Goal: Transaction & Acquisition: Purchase product/service

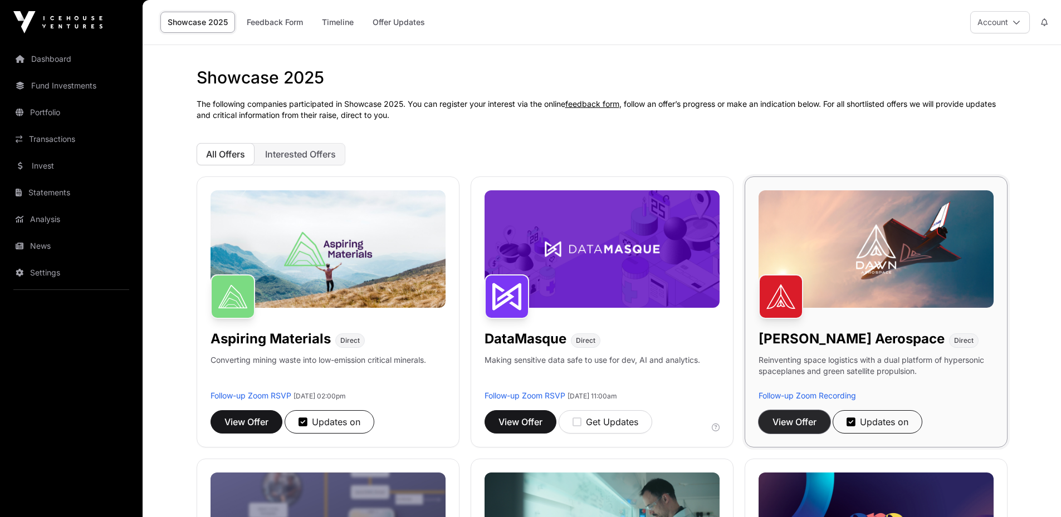
click at [805, 419] on span "View Offer" at bounding box center [794, 421] width 44 height 13
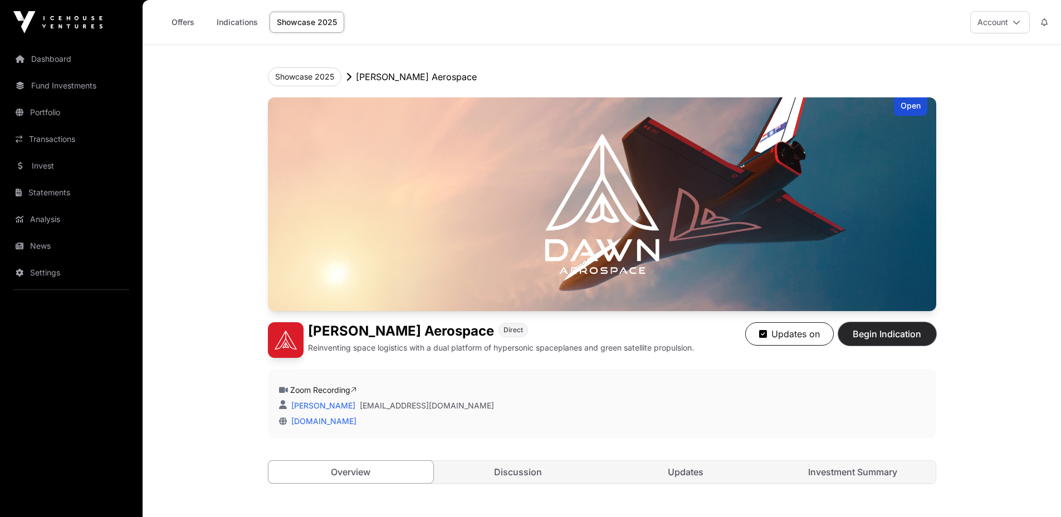
click at [896, 336] on span "Begin Indication" at bounding box center [887, 333] width 70 height 13
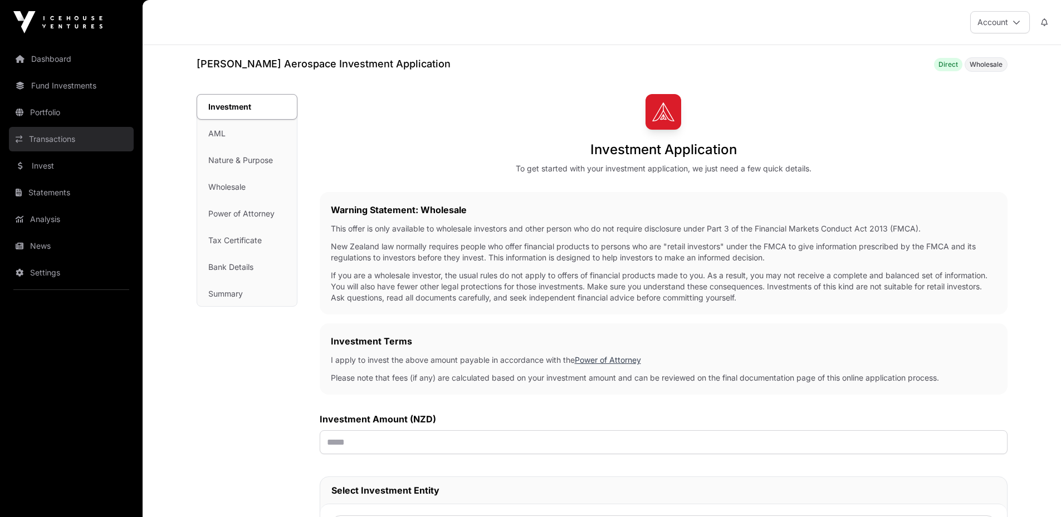
click at [67, 140] on link "Transactions" at bounding box center [71, 139] width 125 height 25
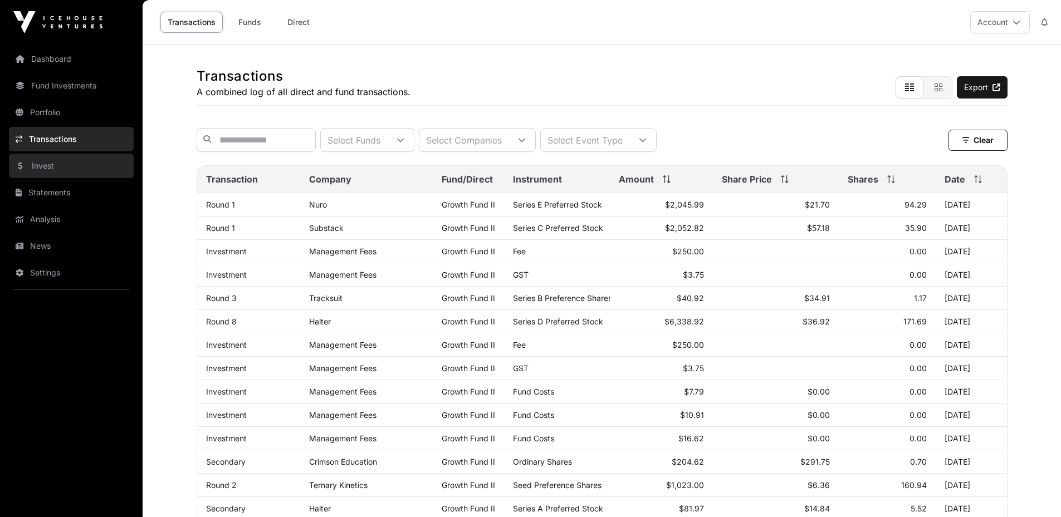
click at [53, 164] on link "Invest" at bounding box center [71, 166] width 125 height 25
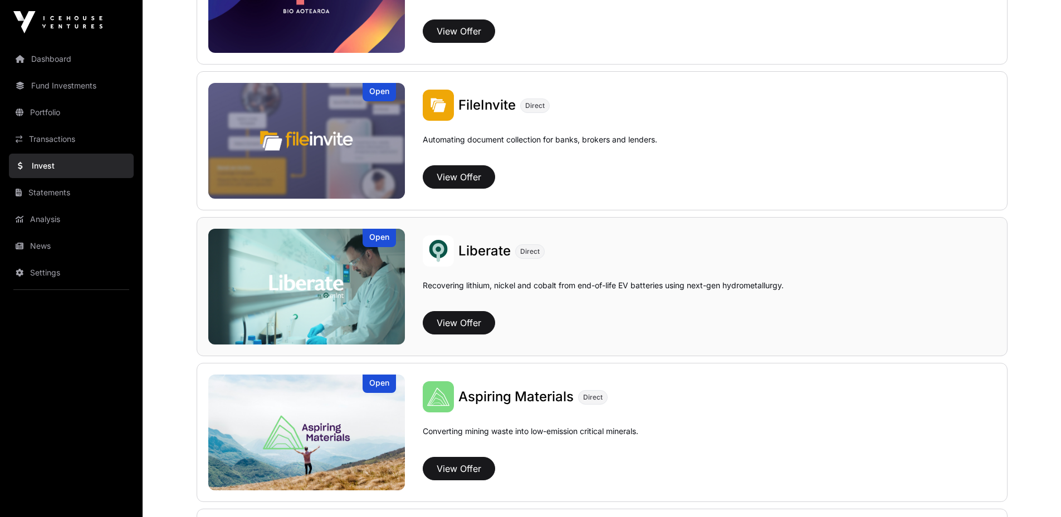
scroll to position [668, 0]
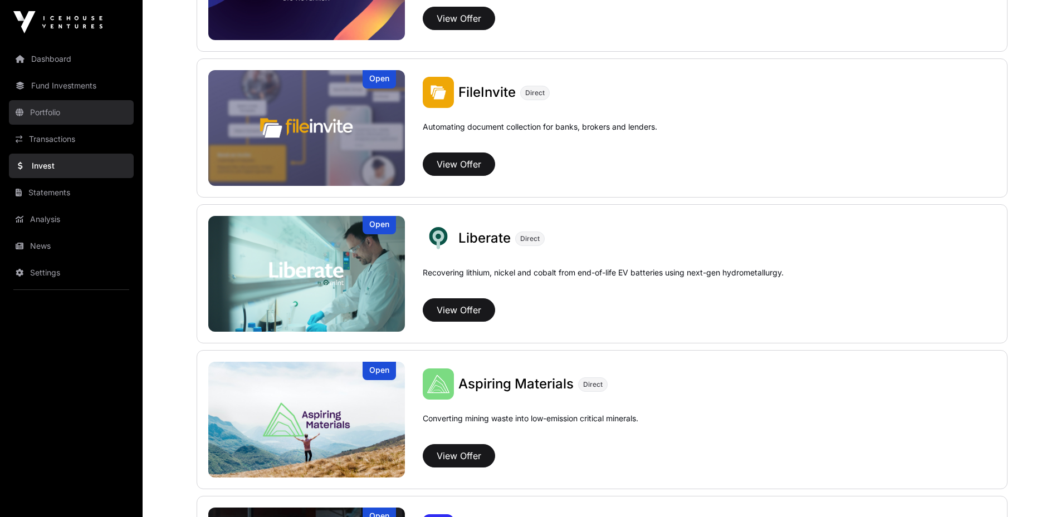
click at [46, 107] on link "Portfolio" at bounding box center [71, 112] width 125 height 25
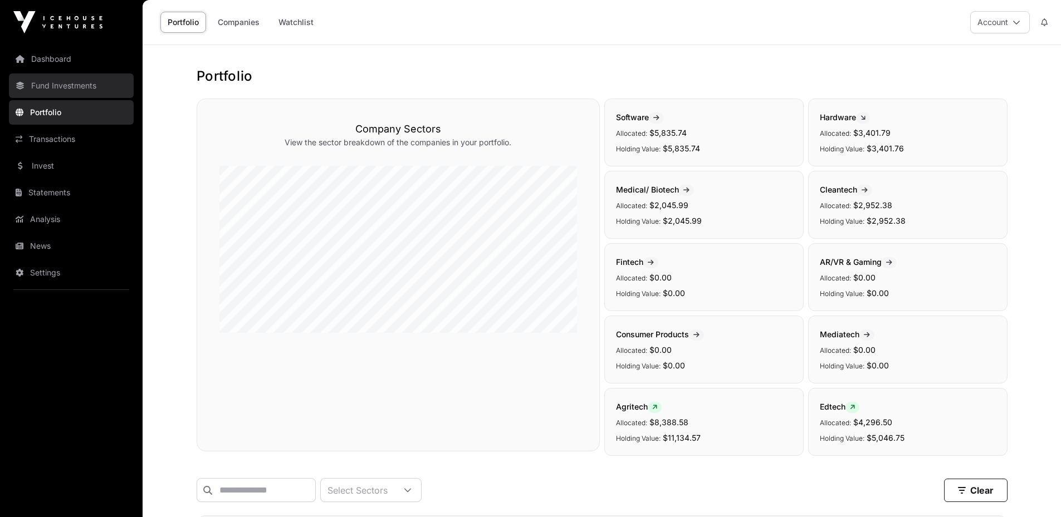
click at [56, 85] on link "Fund Investments" at bounding box center [71, 86] width 125 height 25
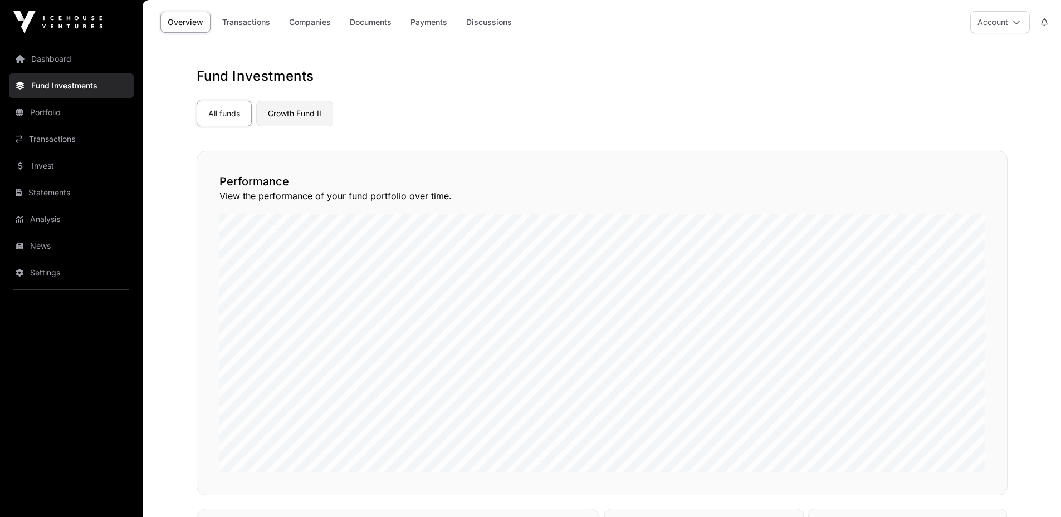
click at [267, 102] on link "Growth Fund II" at bounding box center [294, 114] width 77 height 26
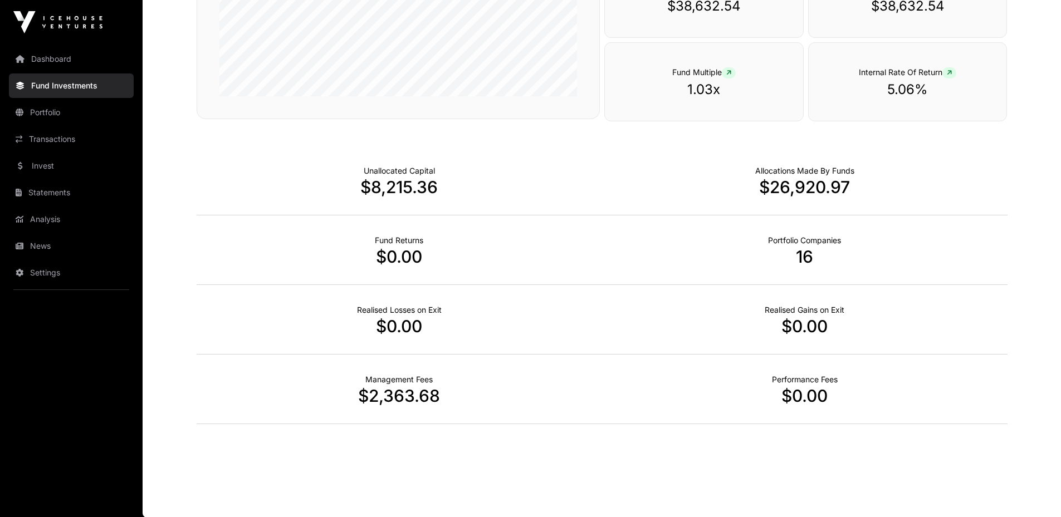
scroll to position [281, 0]
click at [50, 222] on link "Analysis" at bounding box center [71, 219] width 125 height 25
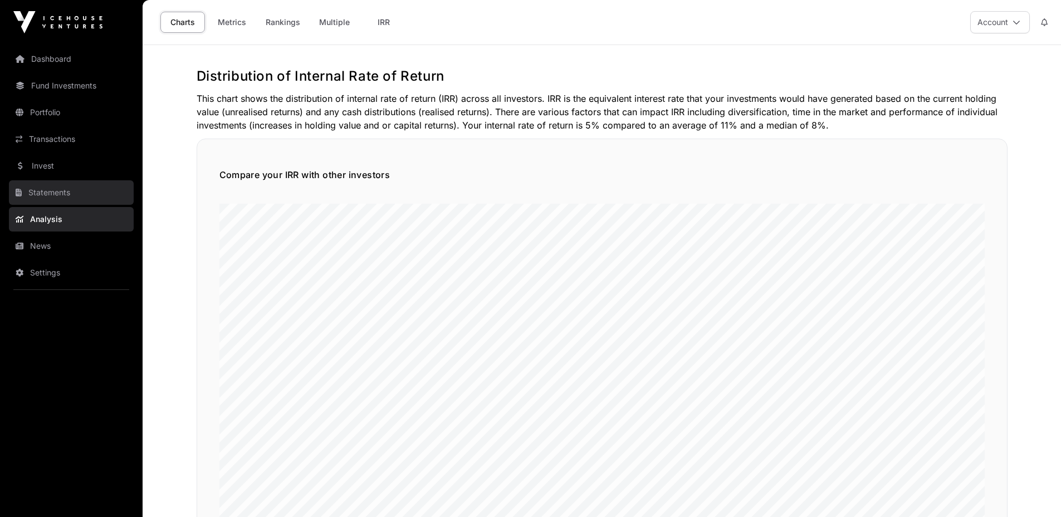
click at [56, 193] on link "Statements" at bounding box center [71, 192] width 125 height 25
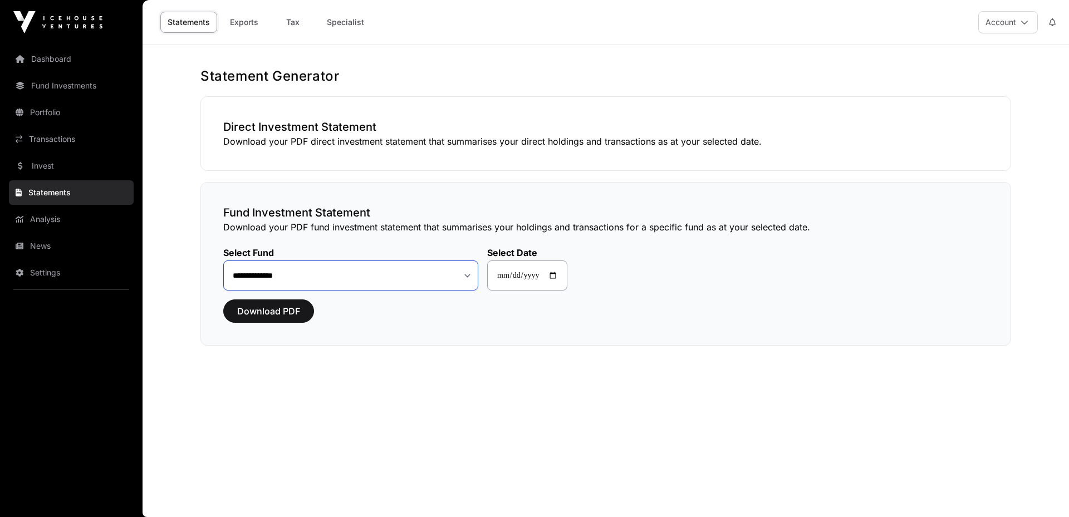
click at [334, 272] on select "**********" at bounding box center [350, 276] width 255 height 30
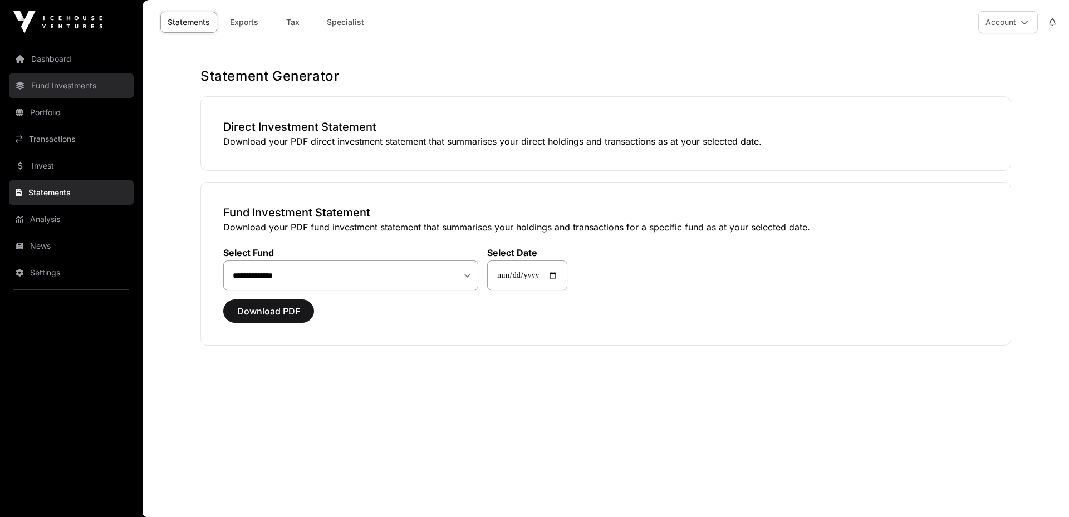
click at [48, 87] on link "Fund Investments" at bounding box center [71, 86] width 125 height 25
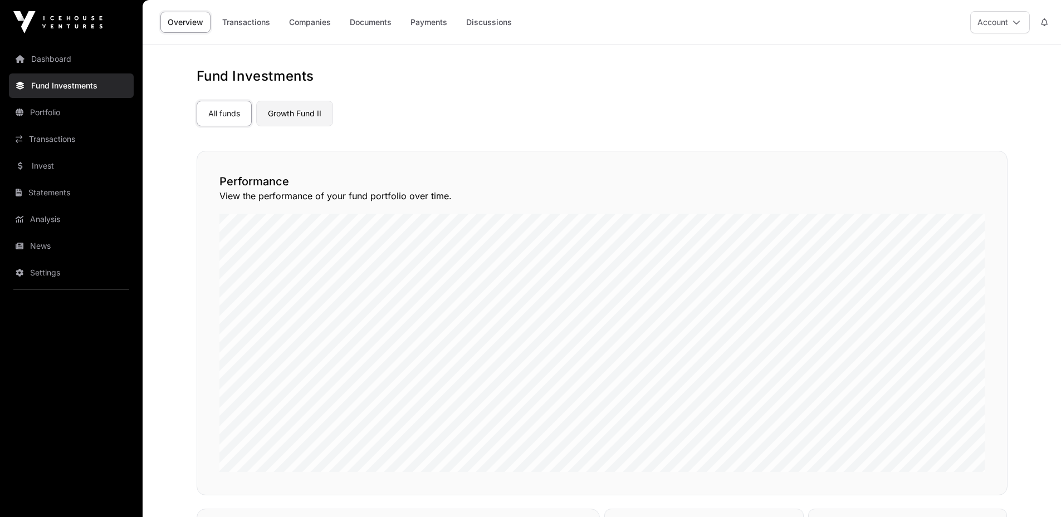
click at [314, 117] on link "Growth Fund II" at bounding box center [294, 114] width 77 height 26
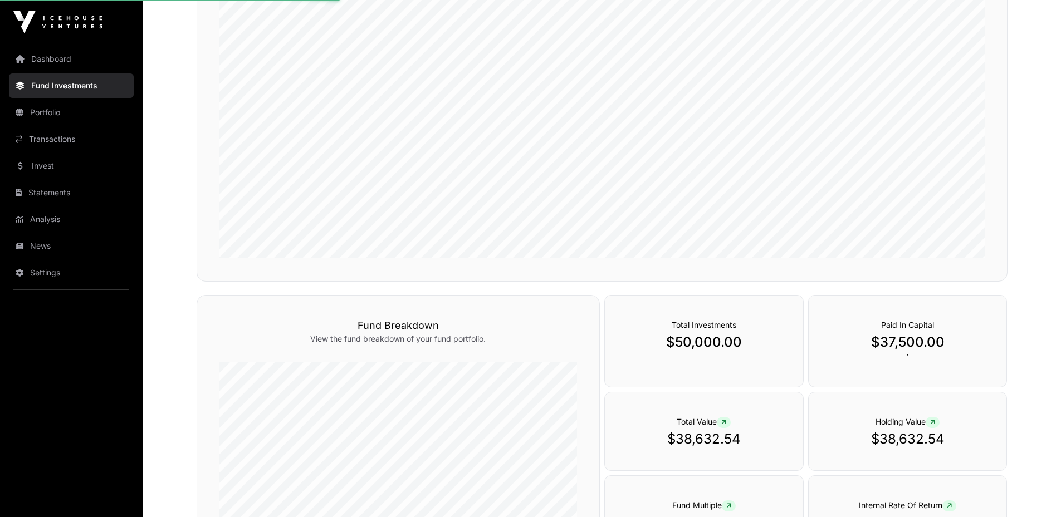
scroll to position [390, 0]
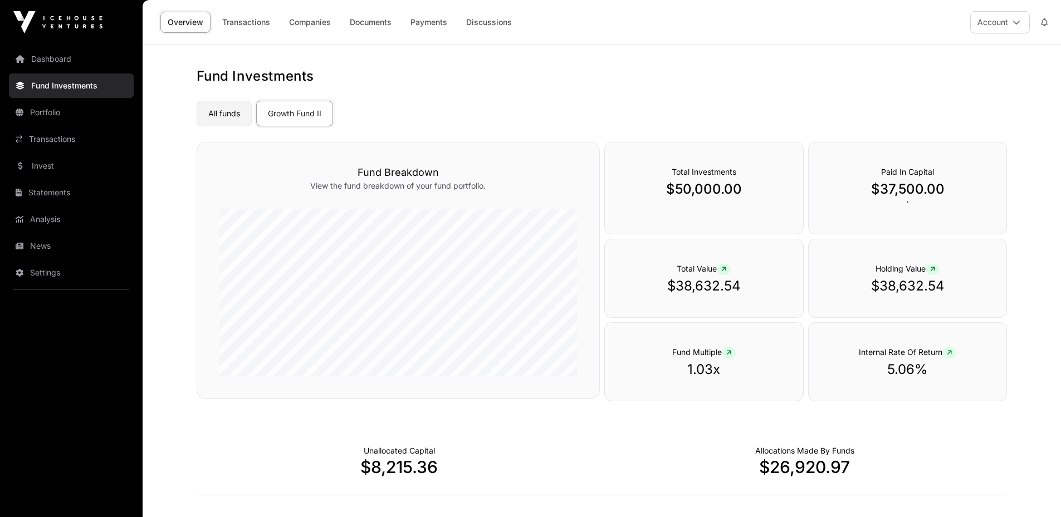
click at [237, 110] on link "All funds" at bounding box center [224, 114] width 55 height 26
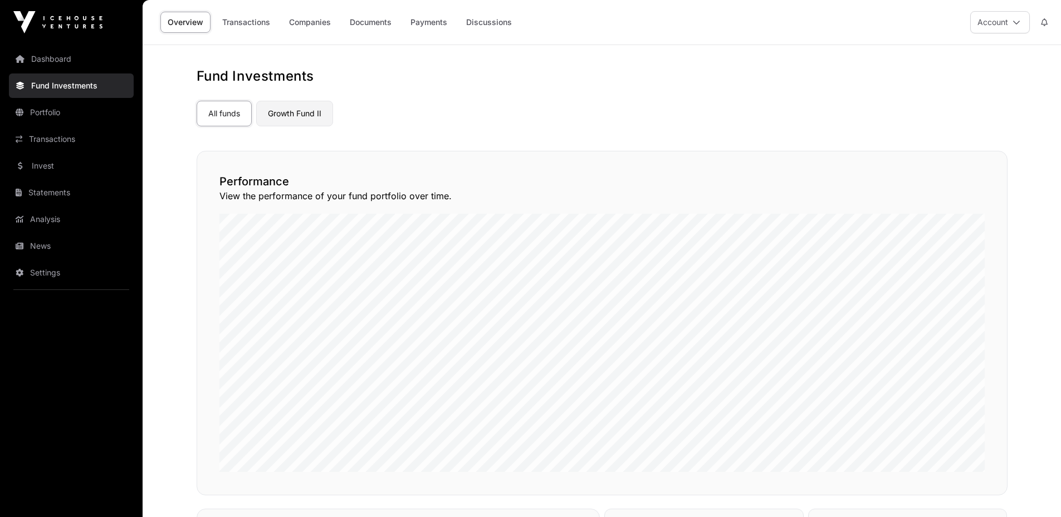
click at [294, 119] on link "Growth Fund II" at bounding box center [294, 114] width 77 height 26
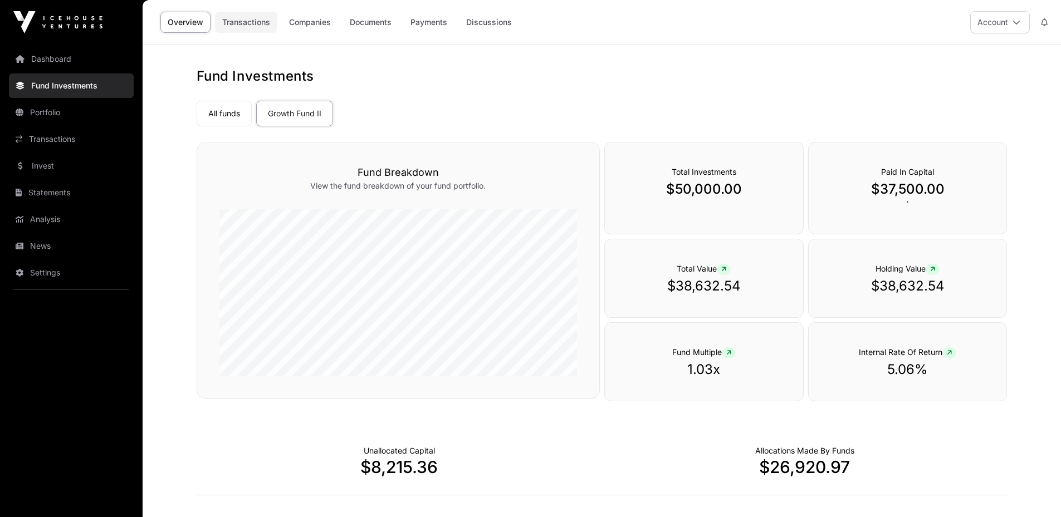
click at [236, 22] on link "Transactions" at bounding box center [246, 22] width 62 height 21
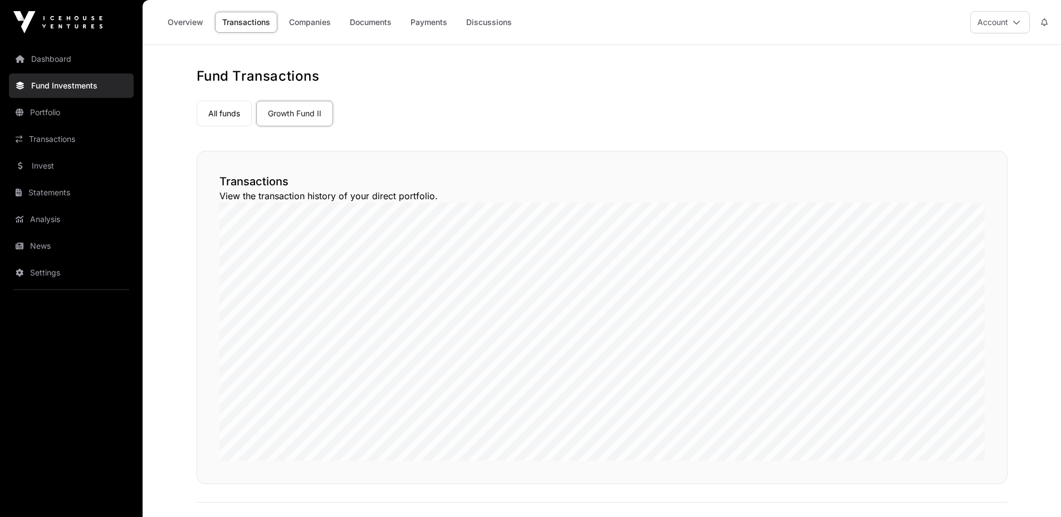
click at [368, 33] on div "Overview Transactions Companies Documents Payments Discussions" at bounding box center [337, 22] width 377 height 35
click at [368, 27] on link "Documents" at bounding box center [371, 22] width 56 height 21
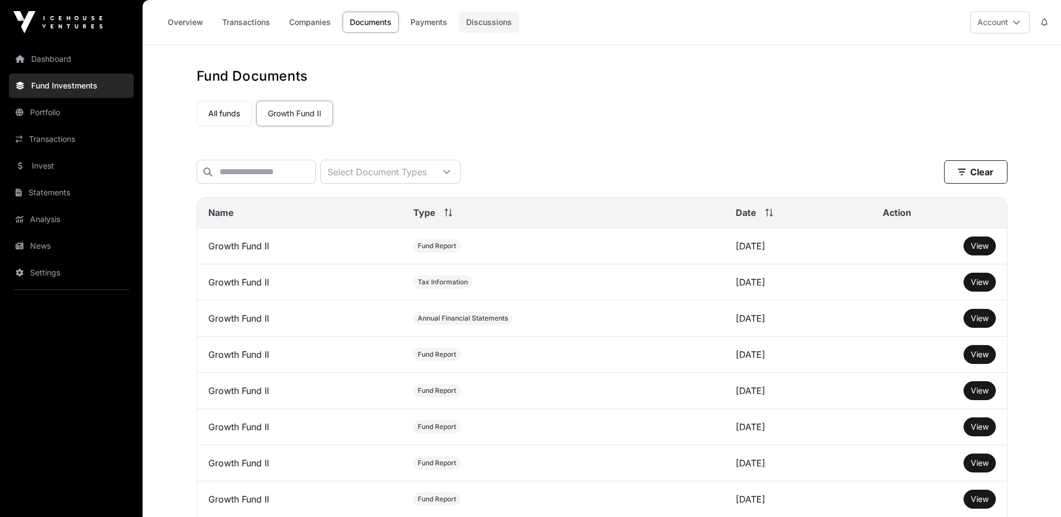
click at [499, 30] on link "Discussions" at bounding box center [489, 22] width 60 height 21
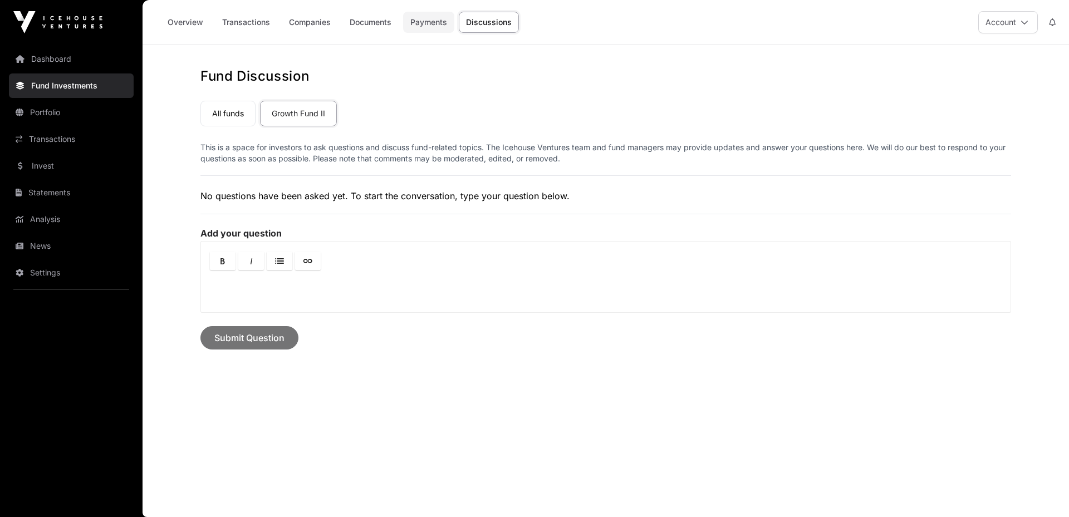
click at [408, 25] on link "Payments" at bounding box center [428, 22] width 51 height 21
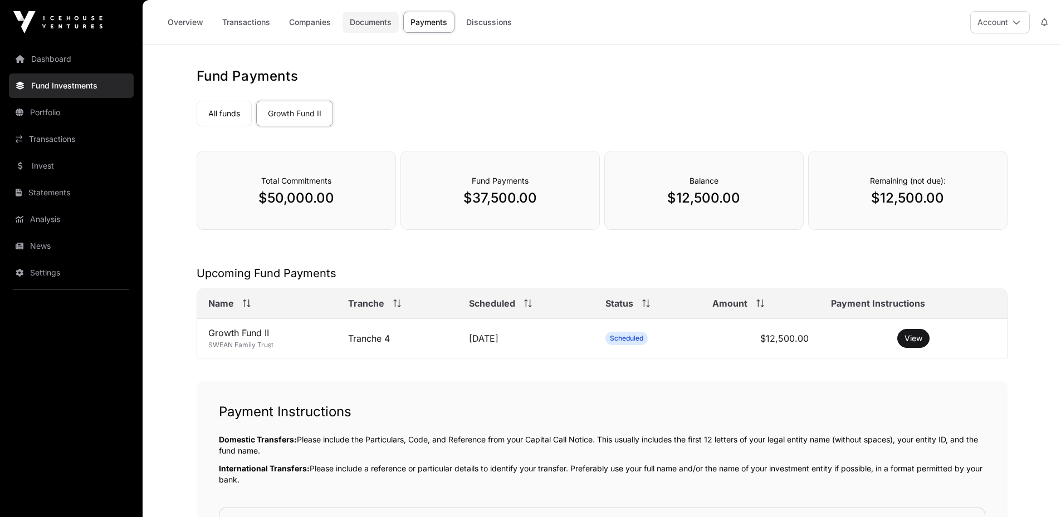
click at [370, 32] on link "Documents" at bounding box center [371, 22] width 56 height 21
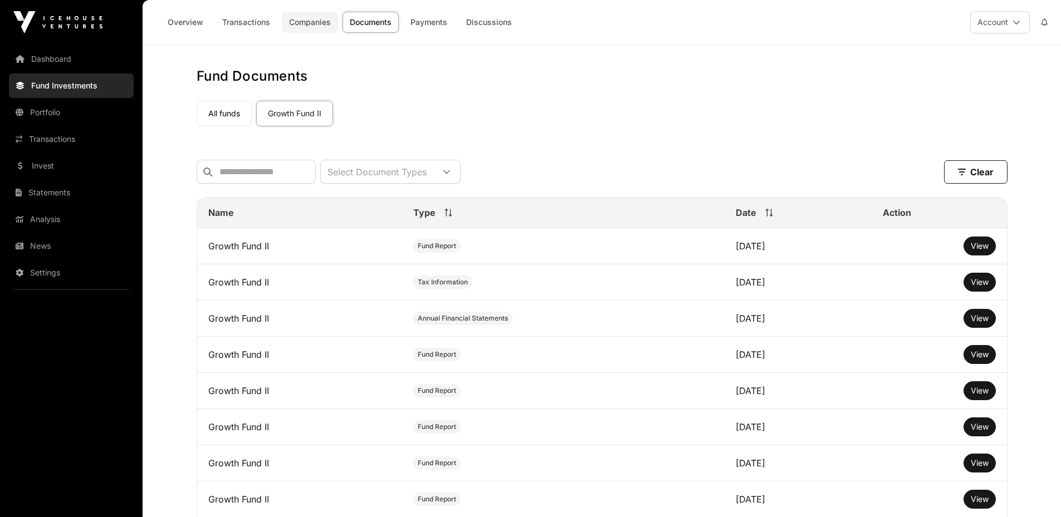
click at [327, 24] on link "Companies" at bounding box center [310, 22] width 56 height 21
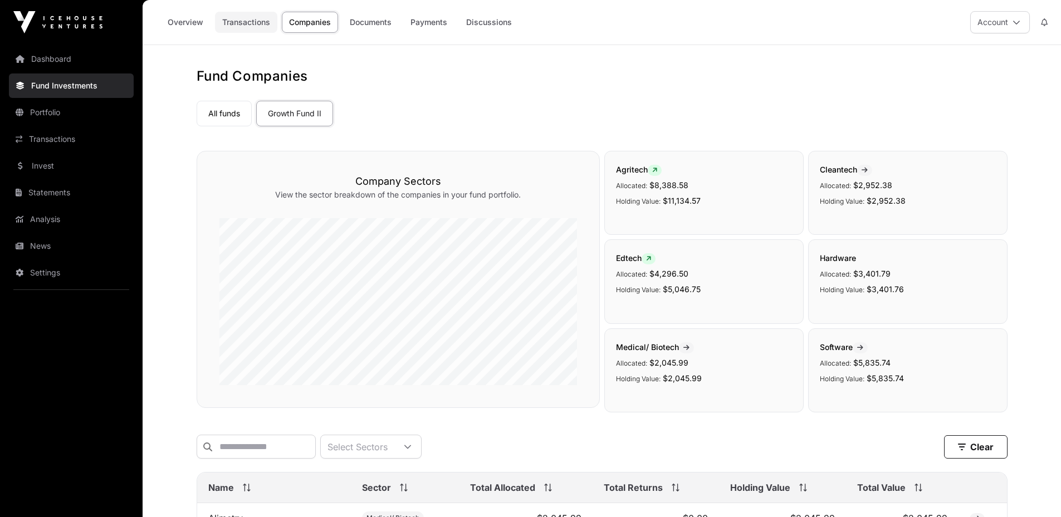
click at [244, 27] on link "Transactions" at bounding box center [246, 22] width 62 height 21
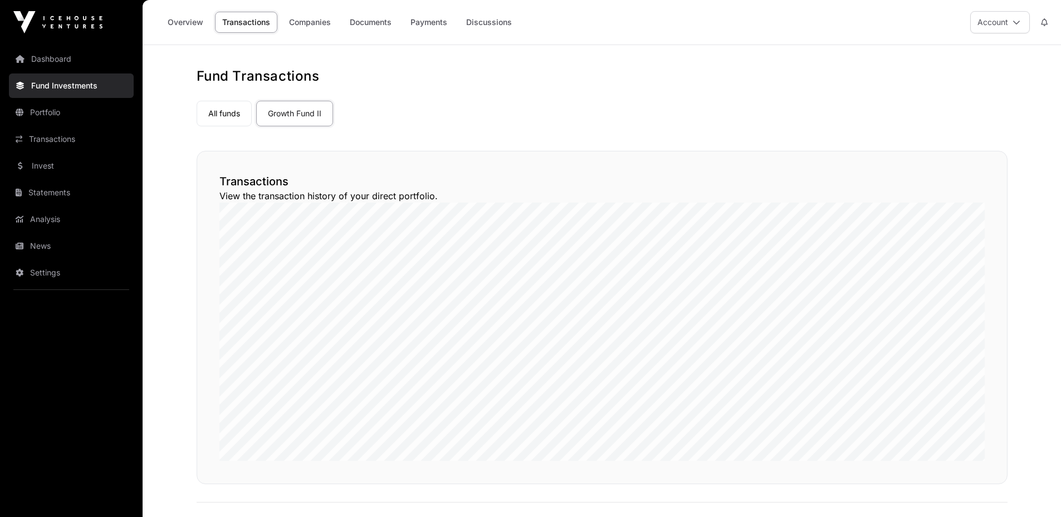
click at [182, 22] on link "Overview" at bounding box center [185, 22] width 50 height 21
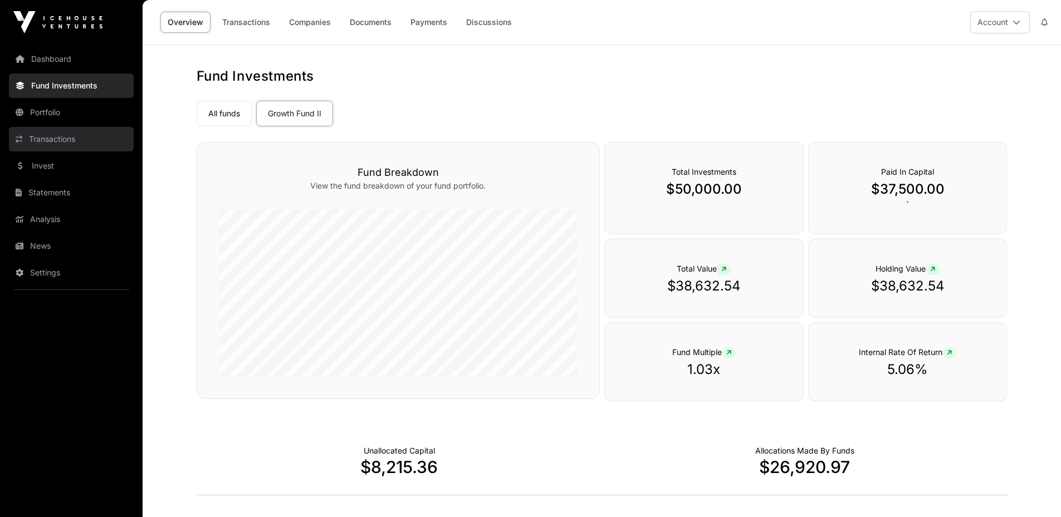
click at [67, 140] on link "Transactions" at bounding box center [71, 139] width 125 height 25
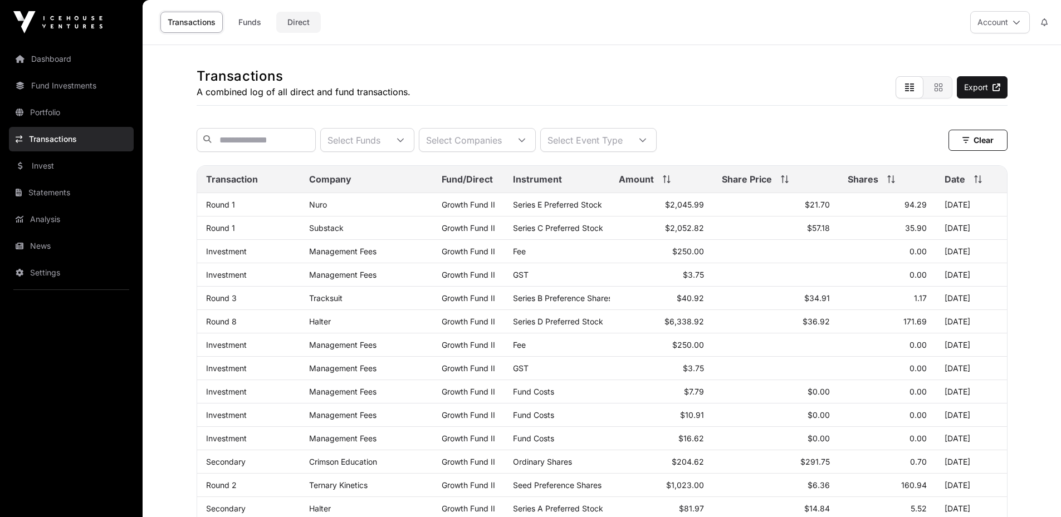
click at [306, 31] on link "Direct" at bounding box center [298, 22] width 45 height 21
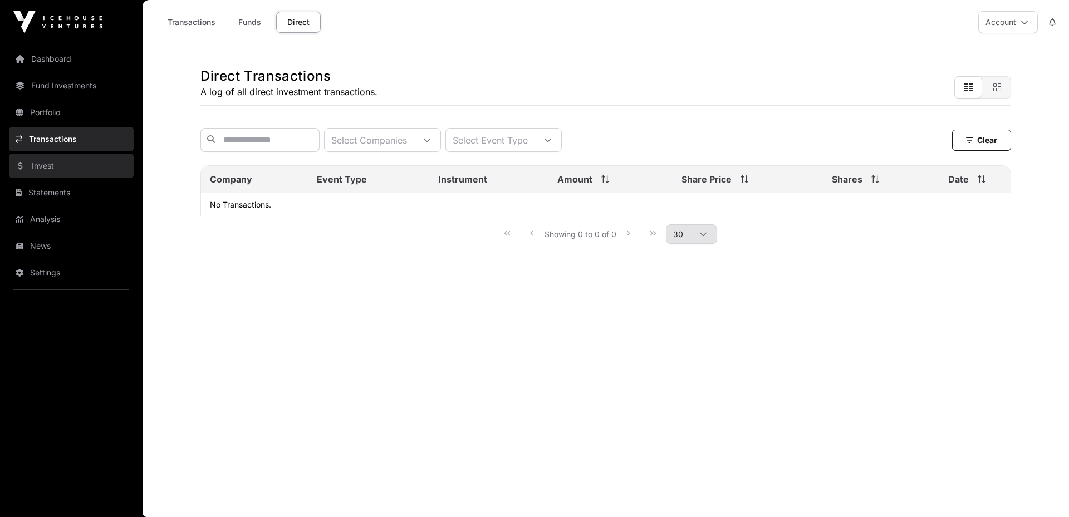
click at [55, 168] on link "Invest" at bounding box center [71, 166] width 125 height 25
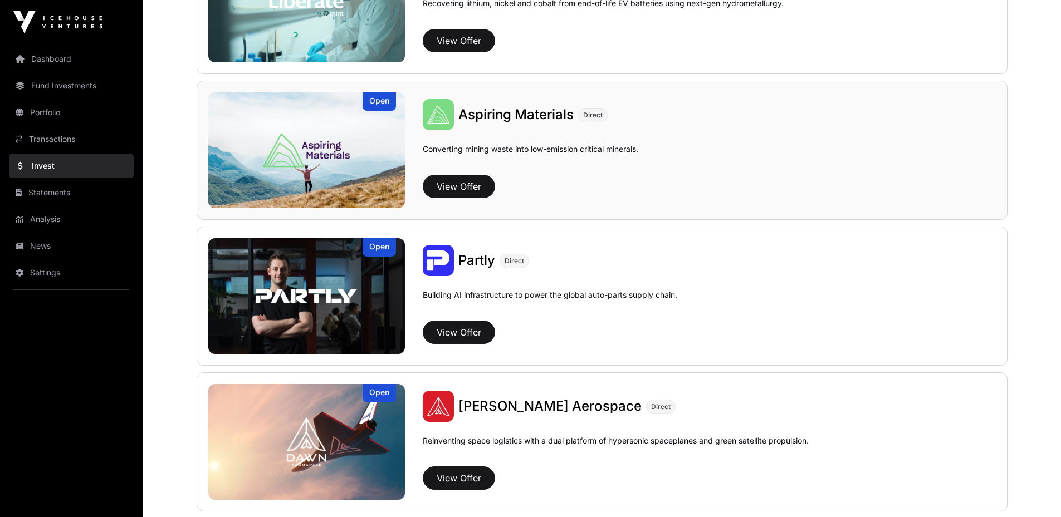
scroll to position [1058, 0]
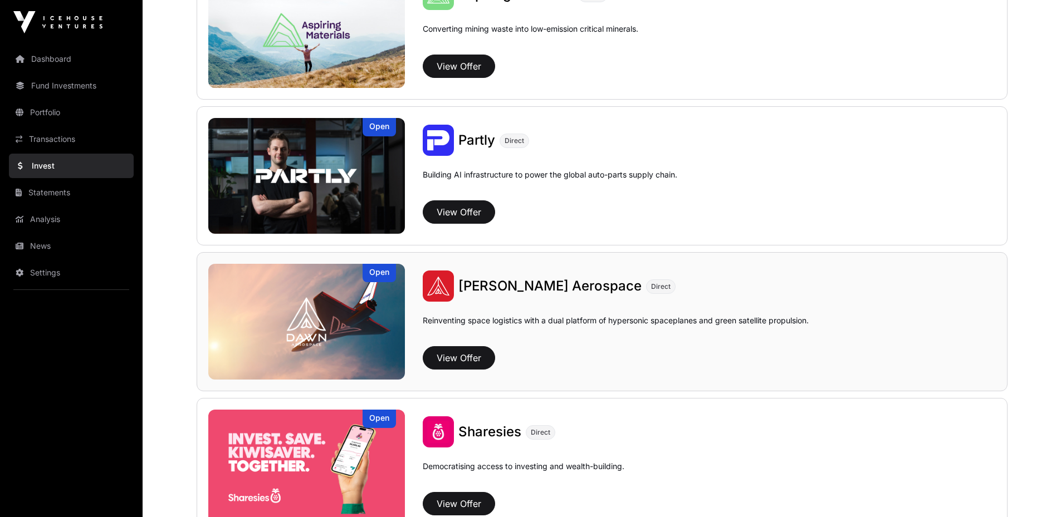
click at [532, 287] on span "[PERSON_NAME] Aerospace" at bounding box center [549, 286] width 183 height 16
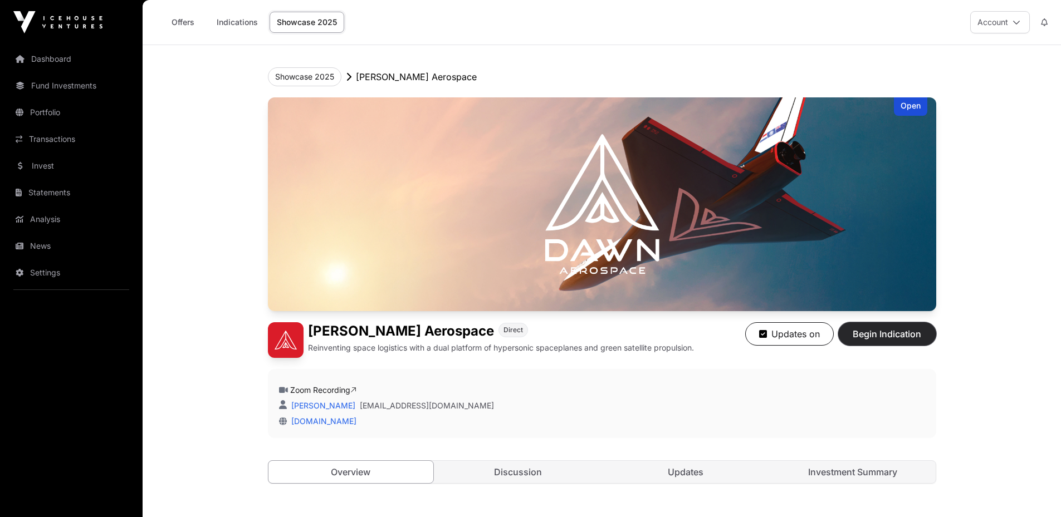
click at [915, 330] on span "Begin Indication" at bounding box center [887, 333] width 70 height 13
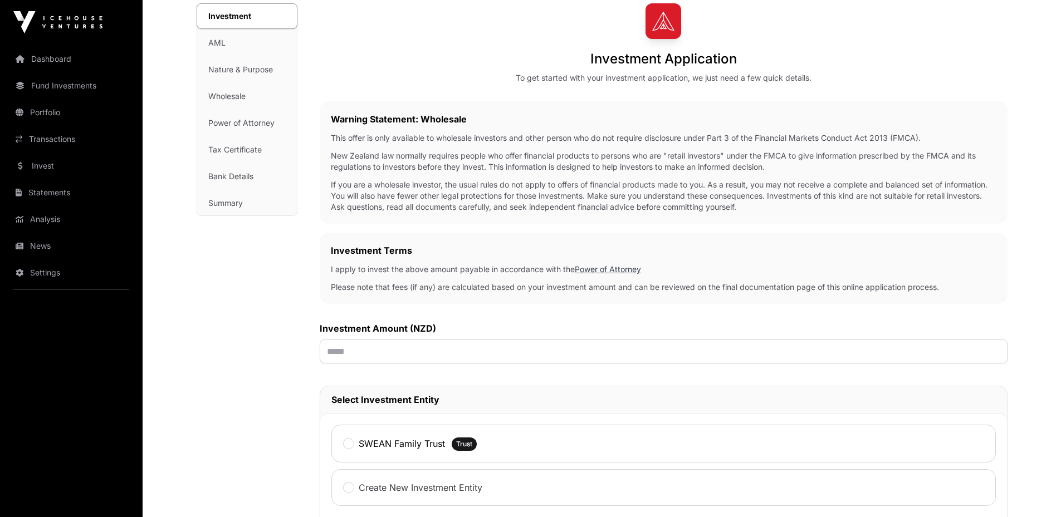
scroll to position [111, 0]
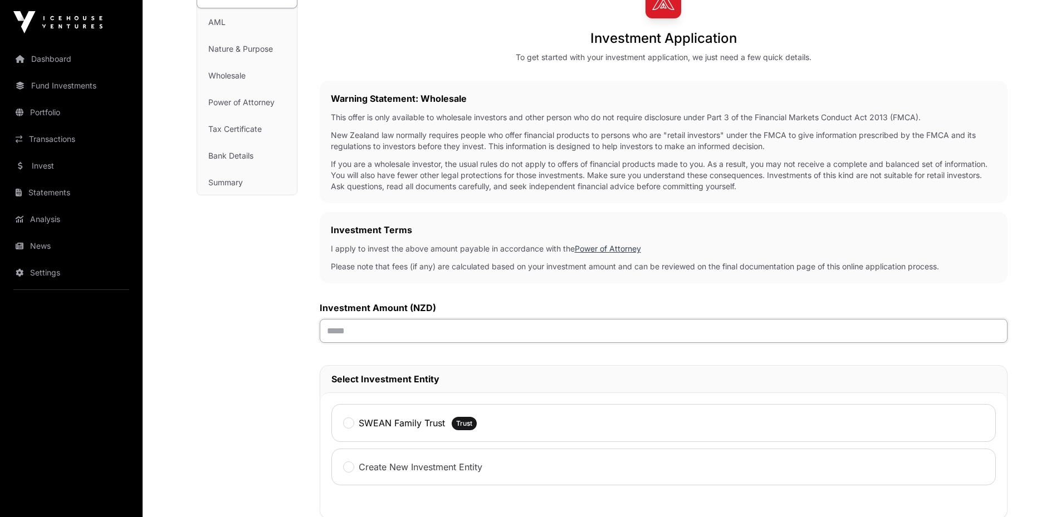
click at [418, 329] on input "text" at bounding box center [664, 331] width 688 height 24
type input "*******"
click at [330, 255] on div "Investment Terms I apply to invest the above amount payable in accordance with …" at bounding box center [664, 247] width 688 height 71
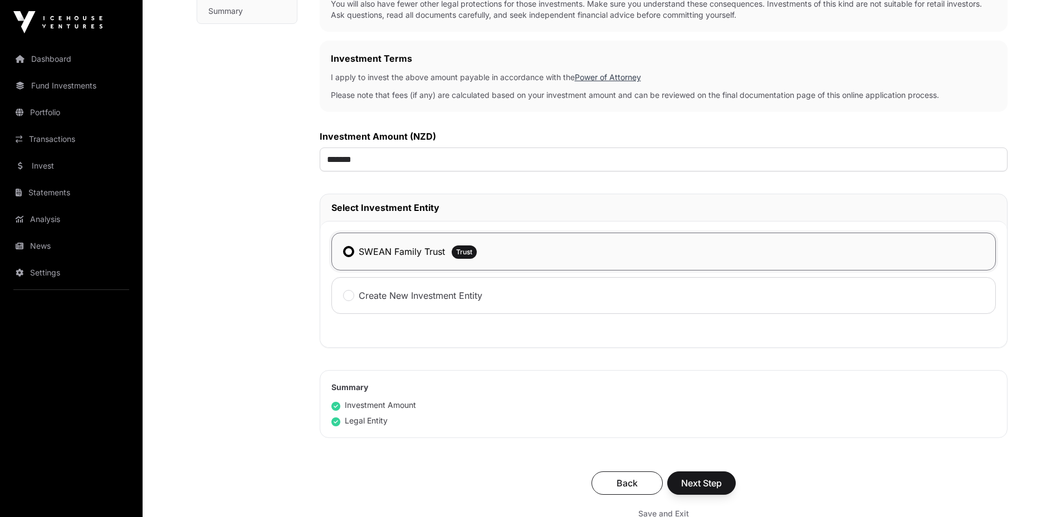
scroll to position [334, 0]
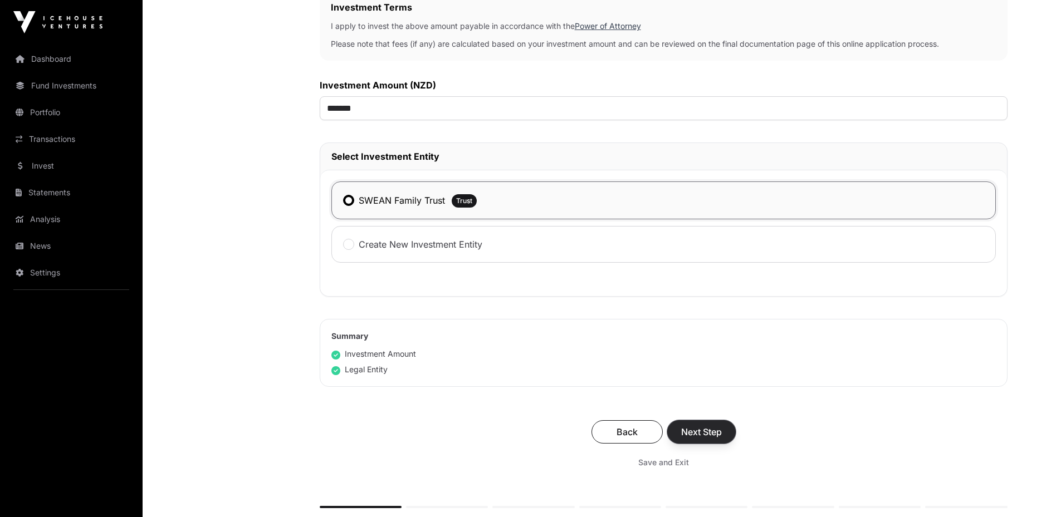
click at [693, 438] on span "Next Step" at bounding box center [701, 432] width 41 height 13
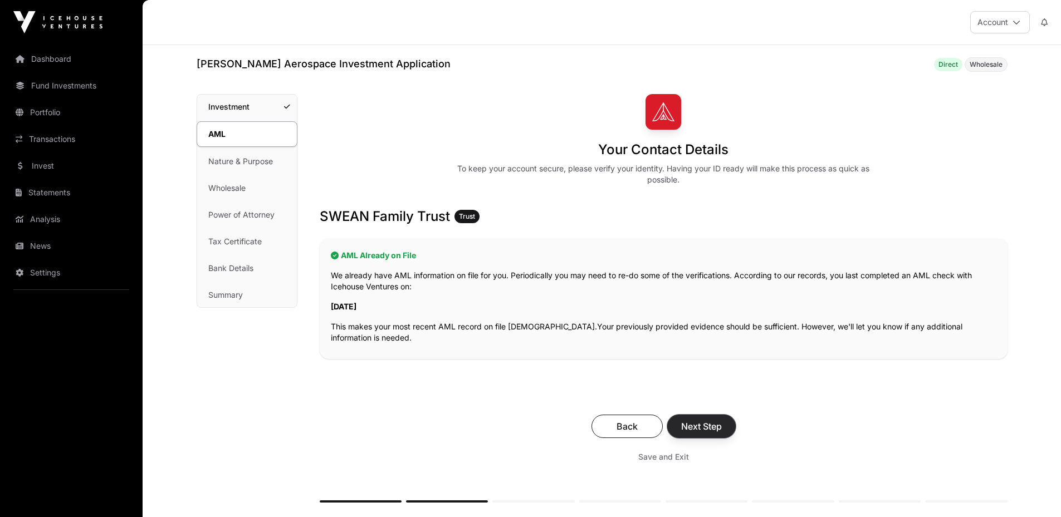
click at [706, 428] on span "Next Step" at bounding box center [701, 426] width 41 height 13
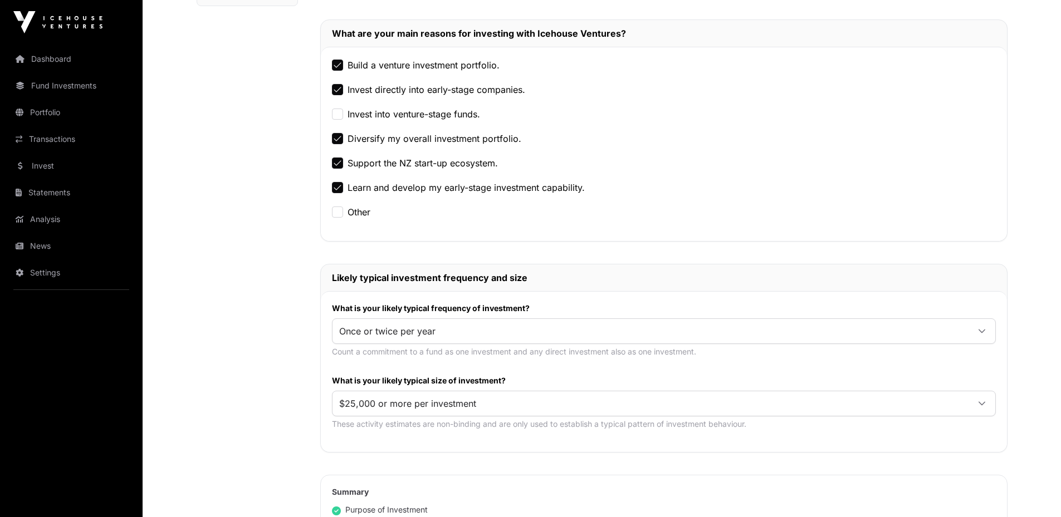
scroll to position [390, 0]
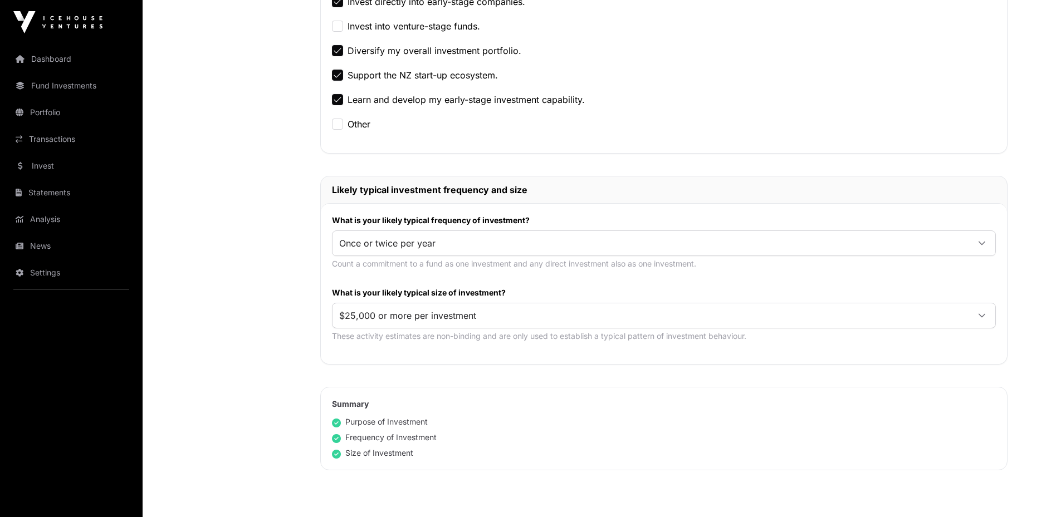
click at [221, 260] on div "Nature & Purpose Investment AML Nature & Purpose Wholesale Power of Attorney Ta…" at bounding box center [247, 192] width 101 height 977
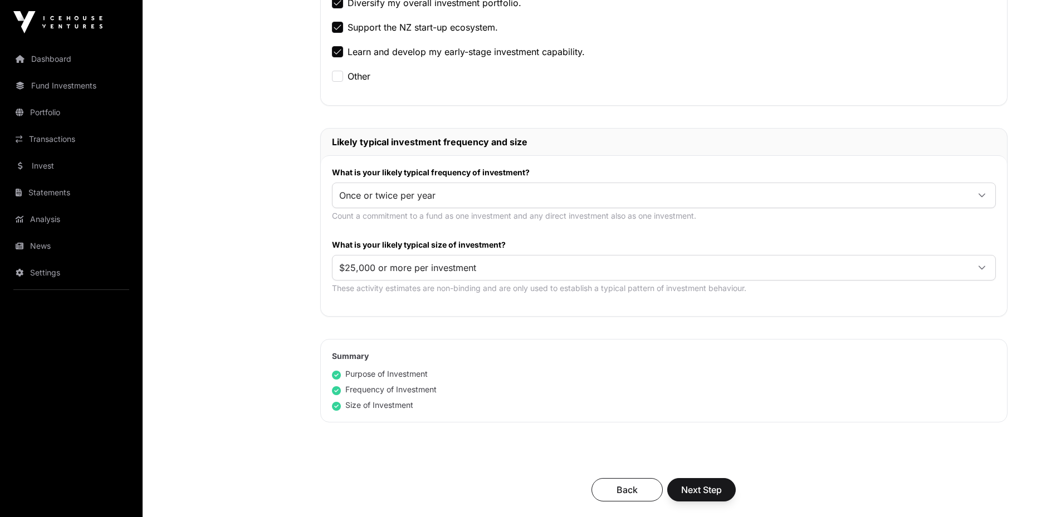
scroll to position [613, 0]
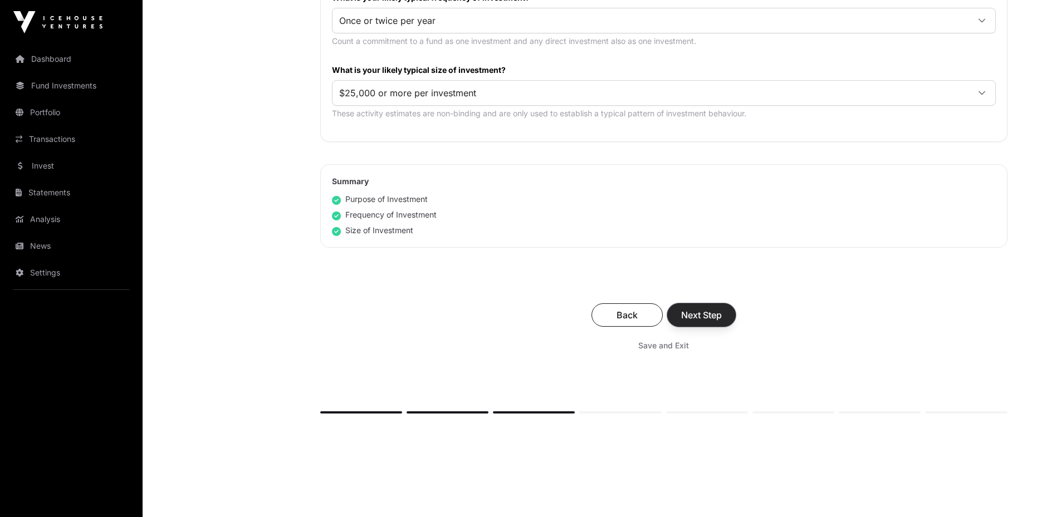
click at [681, 320] on span "Next Step" at bounding box center [701, 315] width 41 height 13
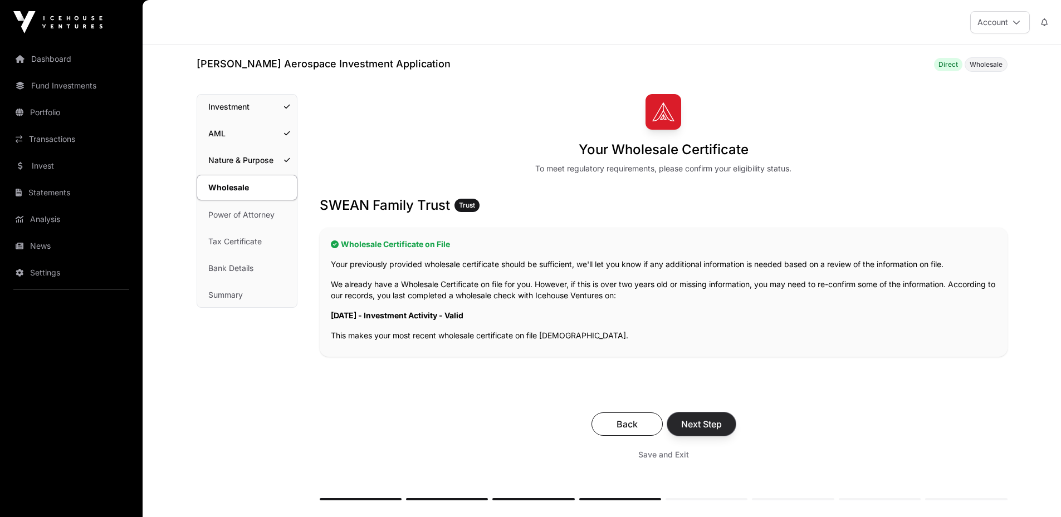
click at [730, 417] on button "Next Step" at bounding box center [701, 424] width 69 height 23
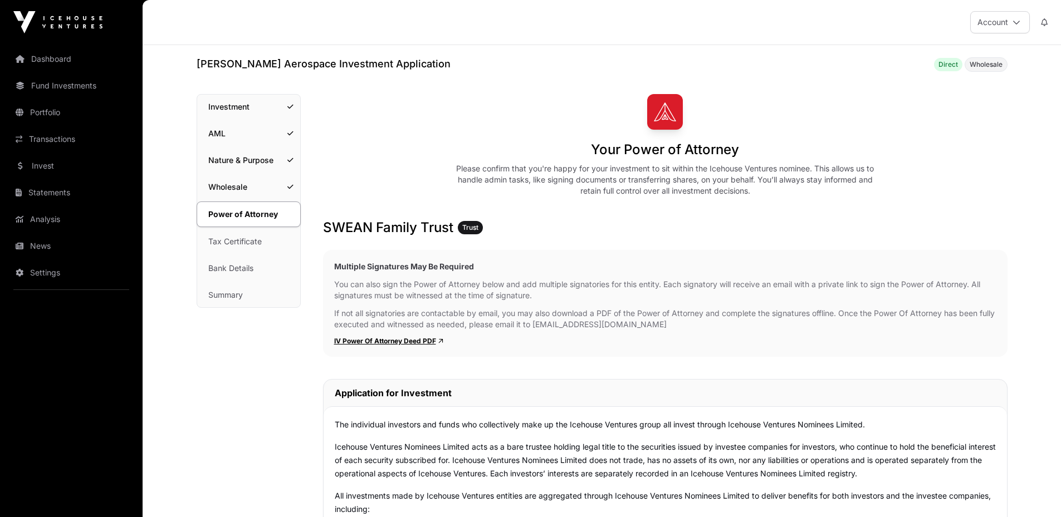
click at [237, 111] on link "Investment" at bounding box center [248, 107] width 103 height 25
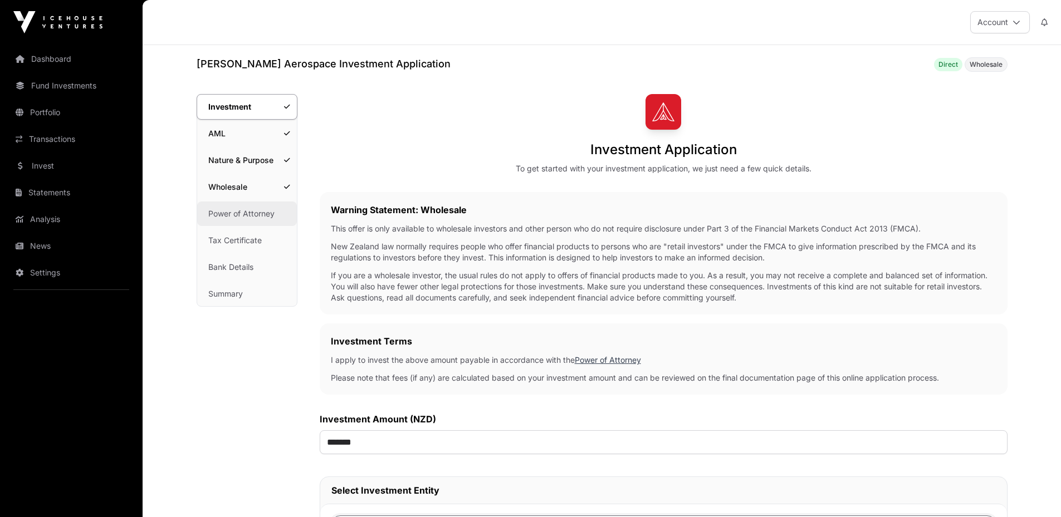
click at [243, 213] on link "Power of Attorney" at bounding box center [247, 214] width 100 height 25
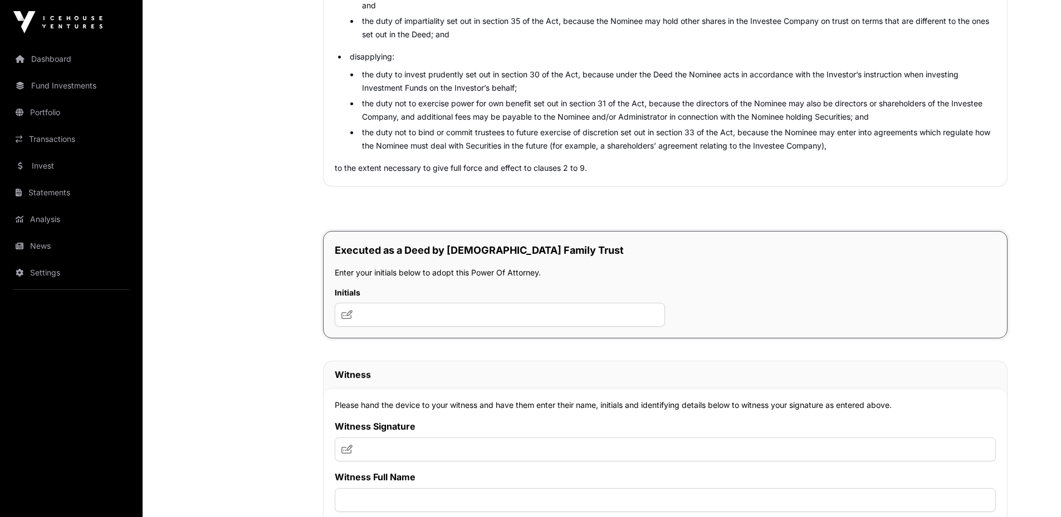
scroll to position [6370, 0]
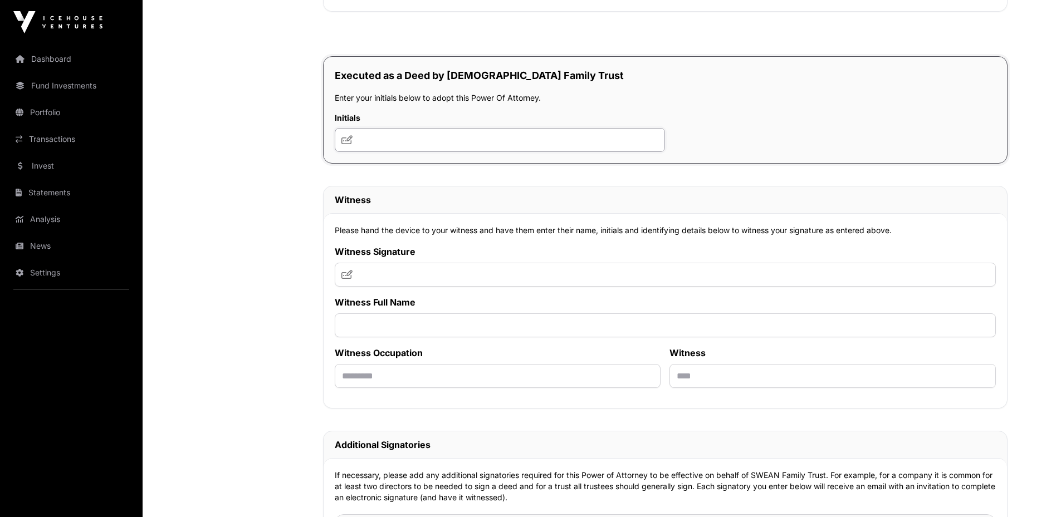
click at [418, 146] on input "text" at bounding box center [500, 140] width 331 height 24
click at [345, 150] on input "**" at bounding box center [500, 140] width 331 height 24
type input "**"
click at [348, 141] on icon at bounding box center [346, 139] width 11 height 9
drag, startPoint x: 384, startPoint y: 145, endPoint x: 353, endPoint y: 145, distance: 31.2
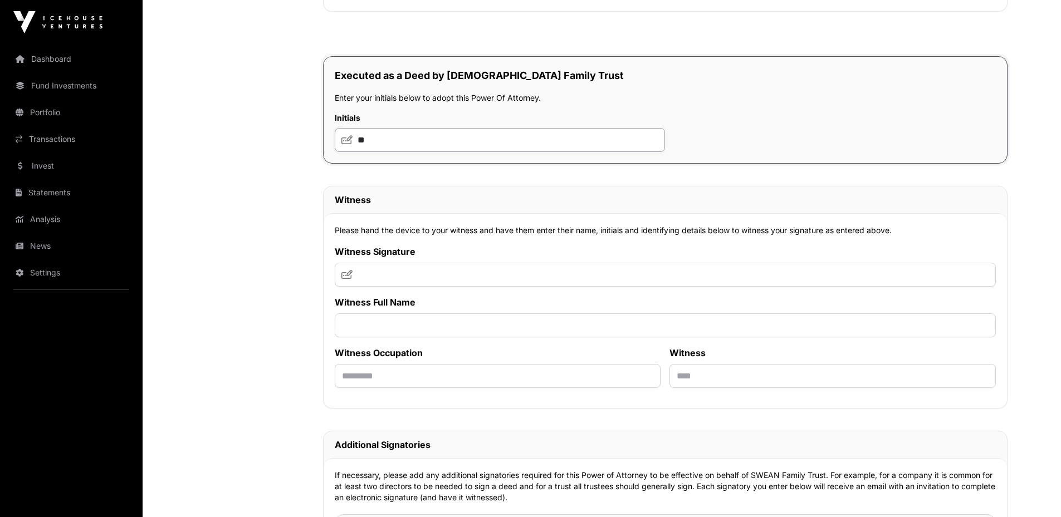
click at [354, 145] on input "**" at bounding box center [500, 140] width 331 height 24
click at [346, 141] on icon at bounding box center [346, 139] width 11 height 9
click at [432, 145] on input "text" at bounding box center [500, 140] width 331 height 24
type input "**"
click at [462, 284] on input "text" at bounding box center [665, 275] width 661 height 24
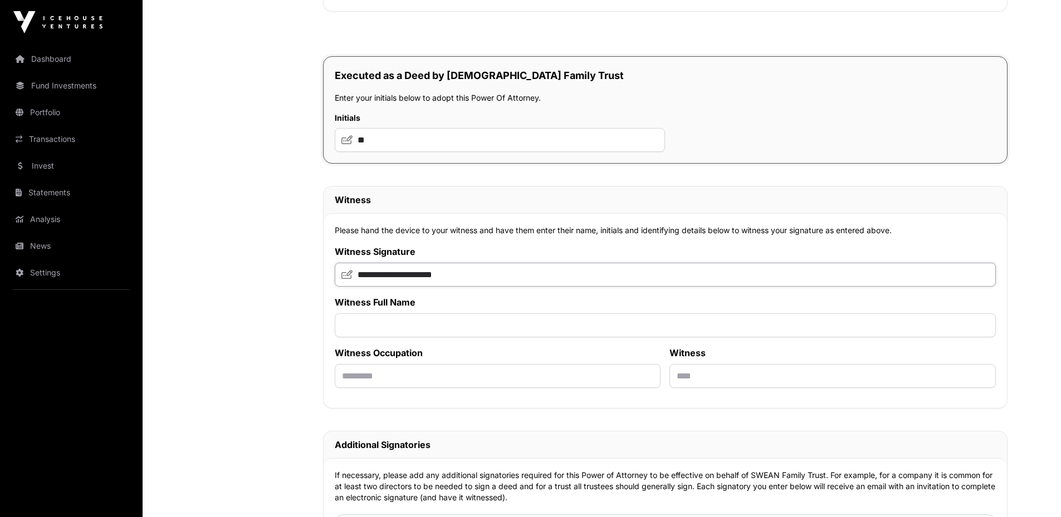
type input "**********"
paste input "**********"
type input "**********"
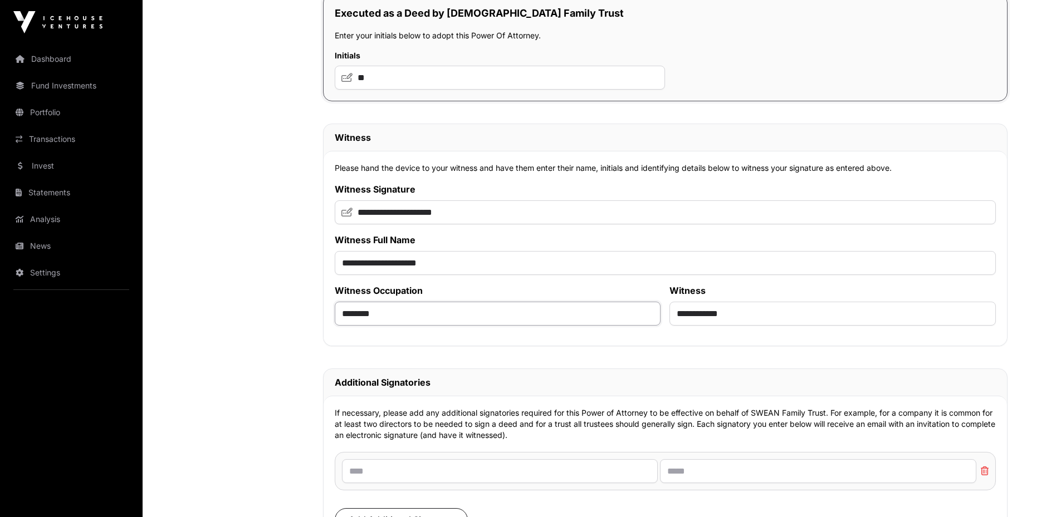
scroll to position [6537, 0]
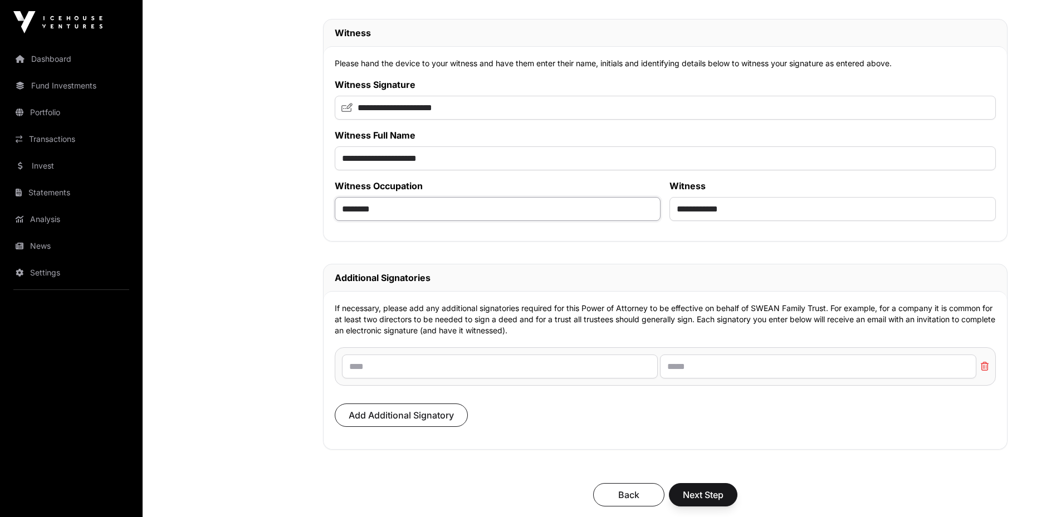
type input "********"
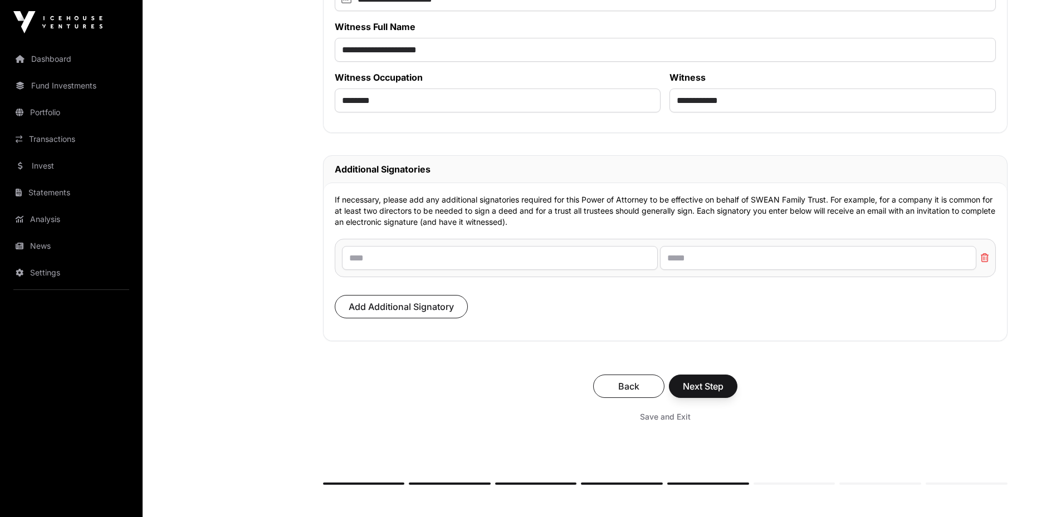
scroll to position [6648, 0]
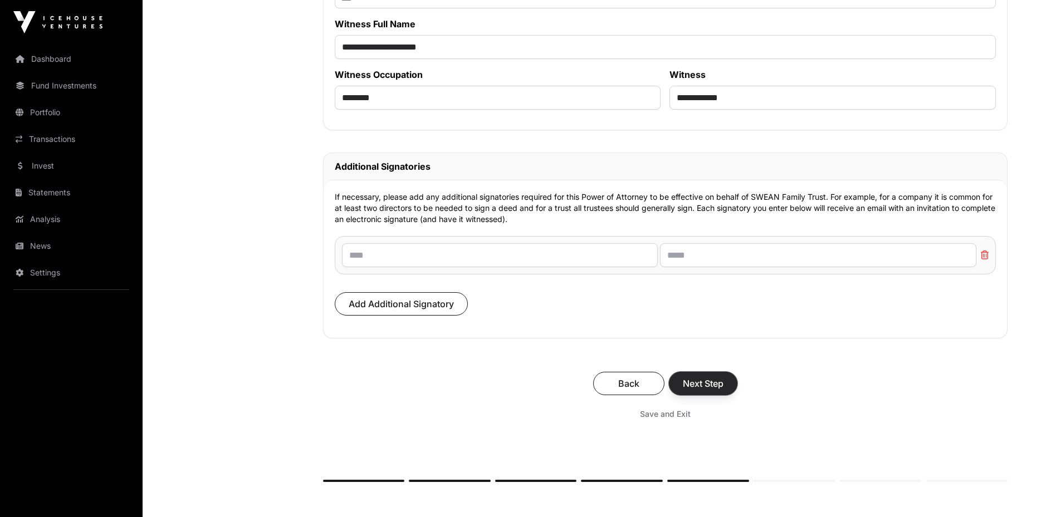
click at [700, 390] on span "Next Step" at bounding box center [703, 383] width 41 height 13
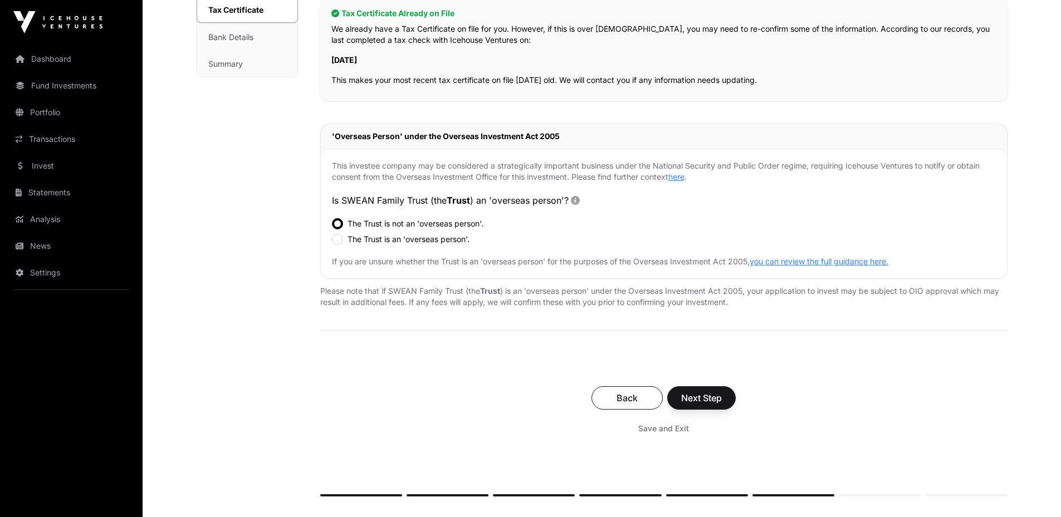
scroll to position [278, 0]
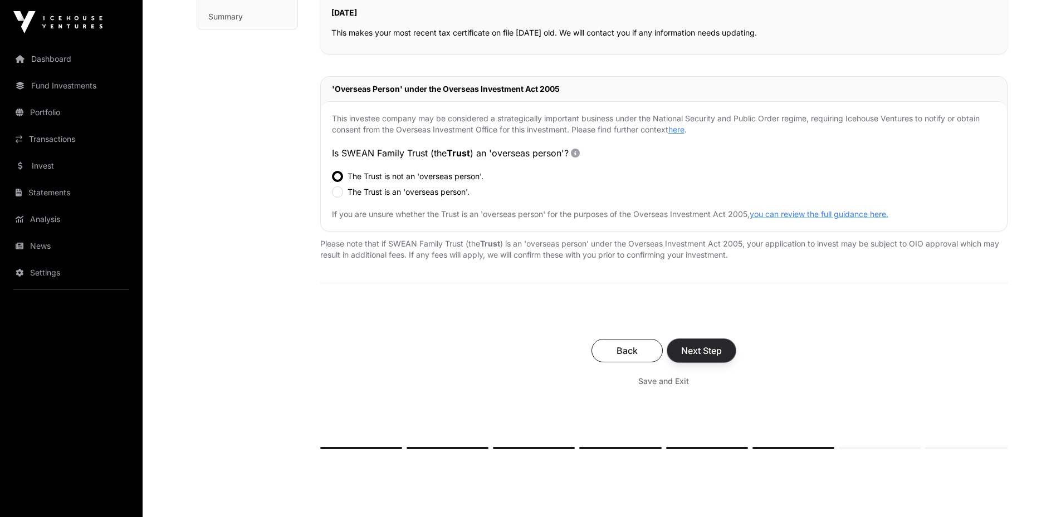
click at [695, 356] on span "Next Step" at bounding box center [701, 350] width 41 height 13
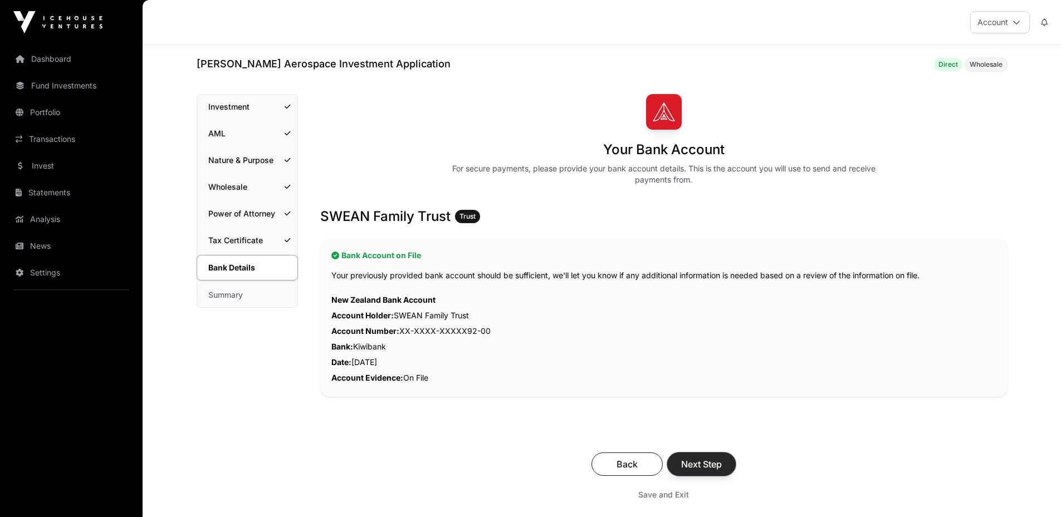
click at [711, 462] on span "Next Step" at bounding box center [701, 464] width 41 height 13
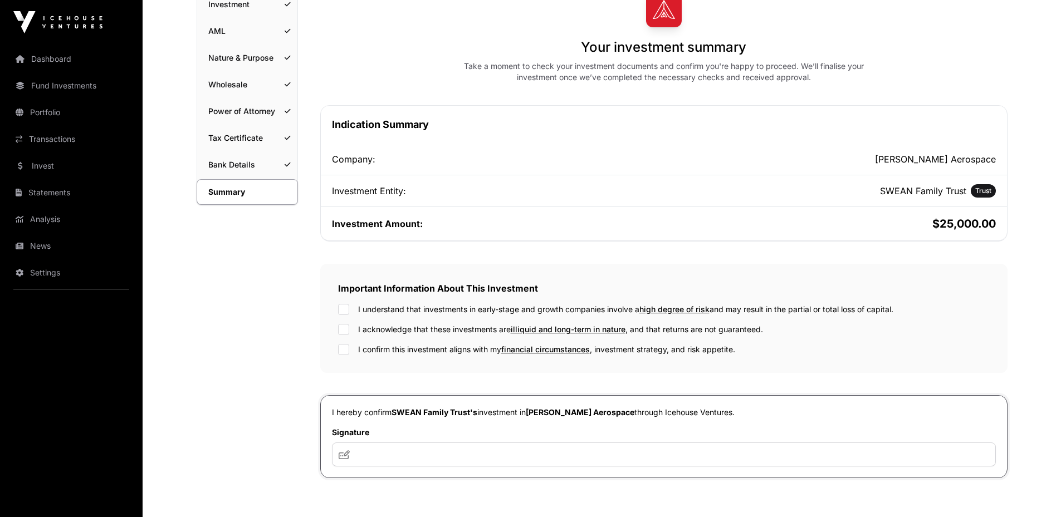
scroll to position [111, 0]
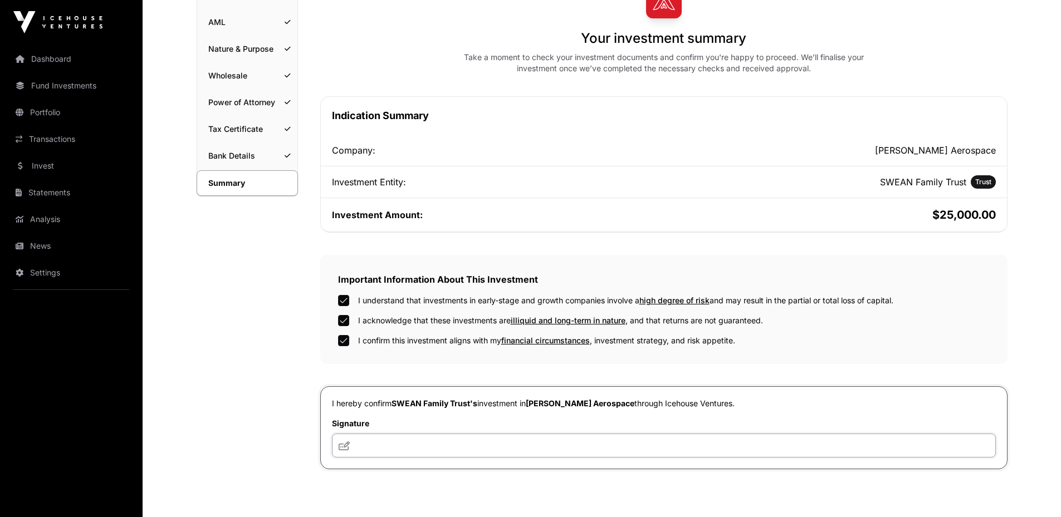
click at [439, 450] on input "text" at bounding box center [664, 446] width 664 height 24
type input "**********"
click at [221, 295] on div "Summary Investment AML Nature & Purpose Wholesale Power of Attorney Tax Certifi…" at bounding box center [247, 306] width 101 height 646
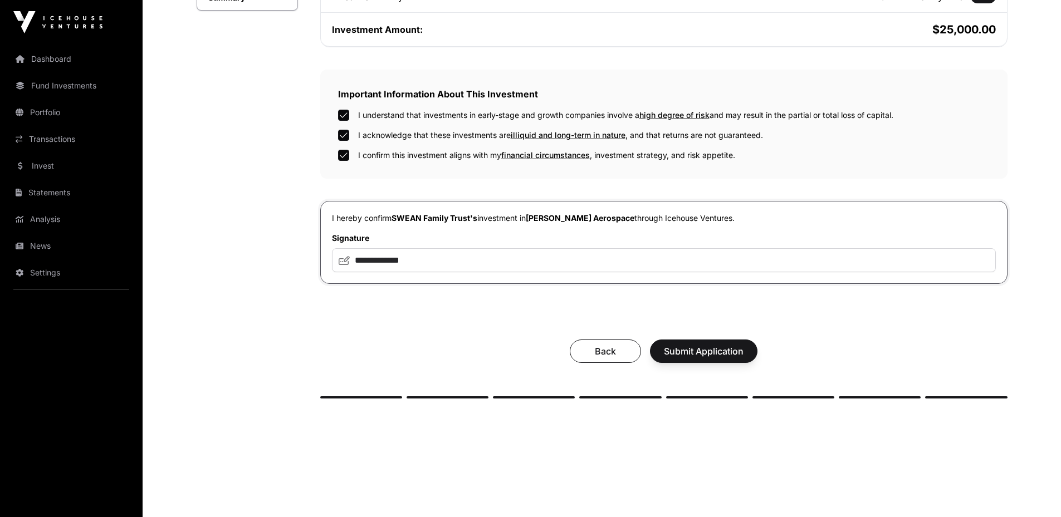
scroll to position [318, 0]
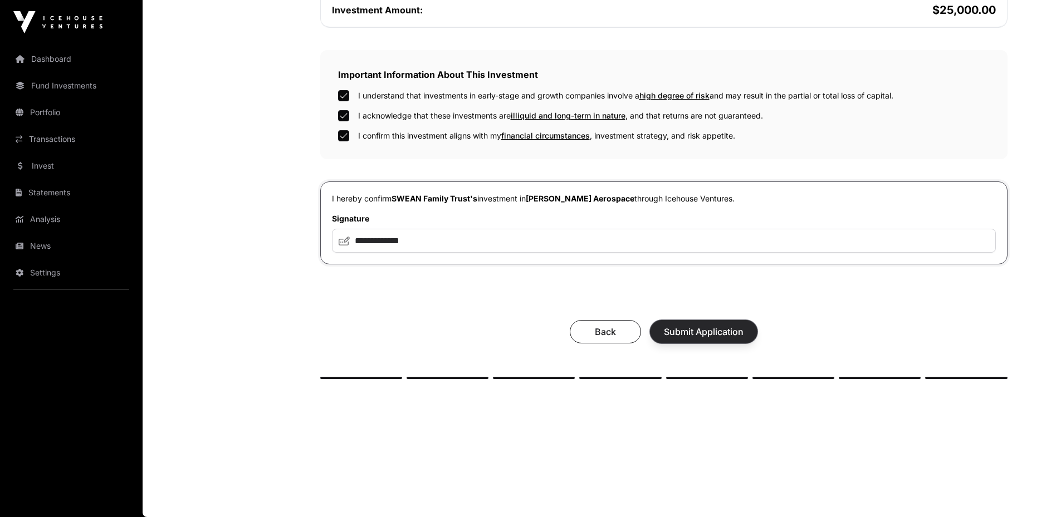
click at [712, 327] on span "Submit Application" at bounding box center [704, 331] width 80 height 13
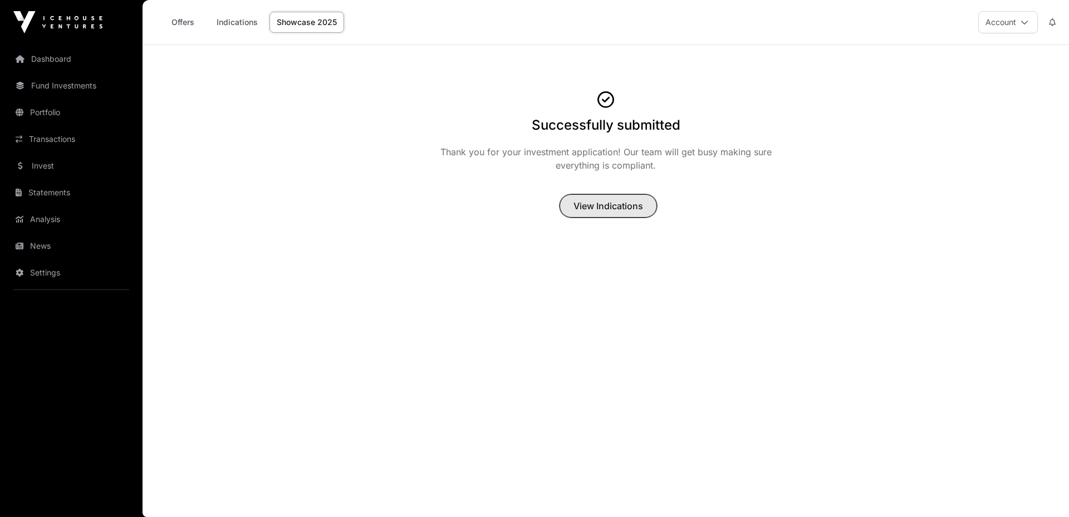
click at [624, 209] on span "View Indications" at bounding box center [609, 205] width 70 height 13
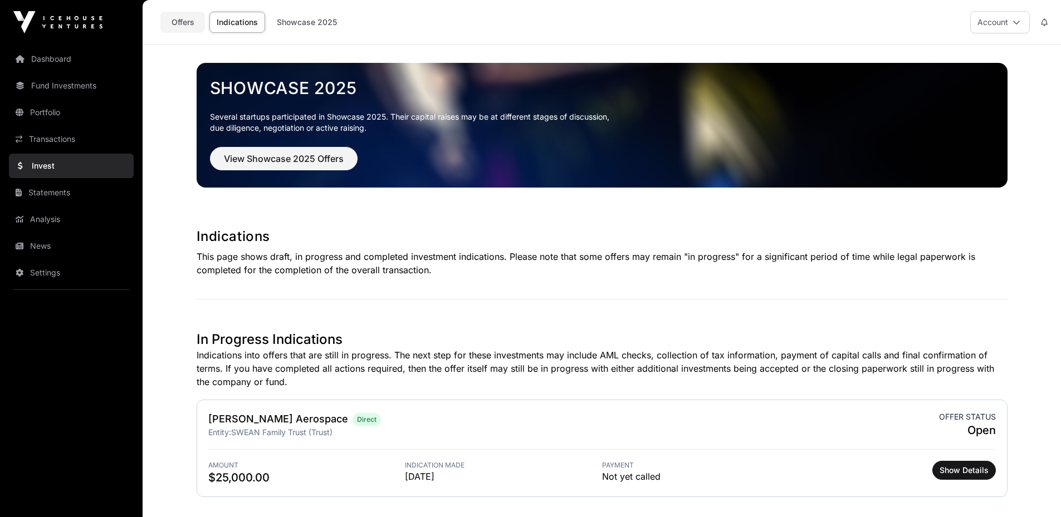
click at [187, 22] on link "Offers" at bounding box center [182, 22] width 45 height 21
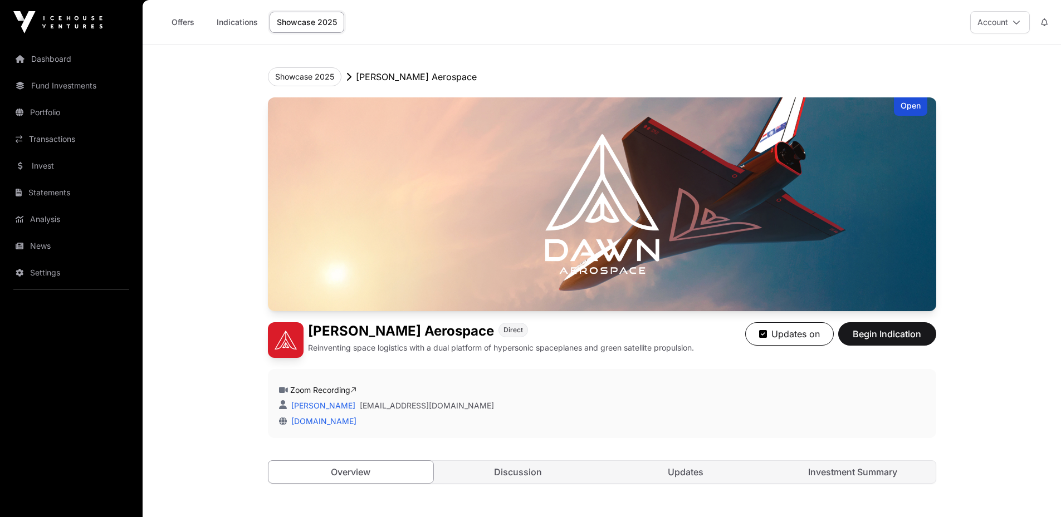
scroll to position [1727, 0]
